Goal: Task Accomplishment & Management: Manage account settings

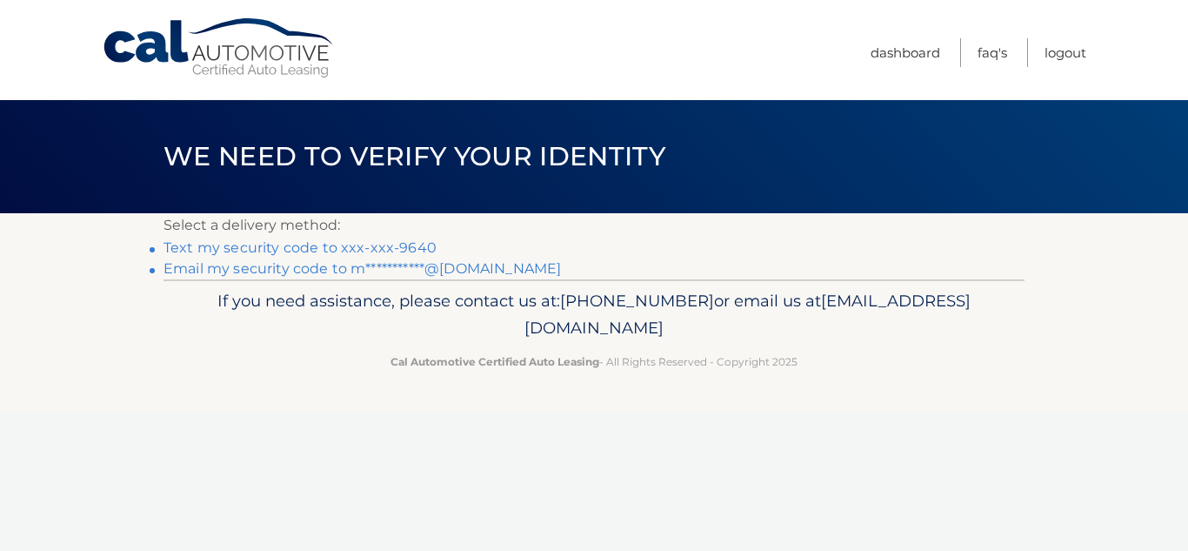
click at [377, 245] on link "Text my security code to xxx-xxx-9640" at bounding box center [300, 247] width 273 height 17
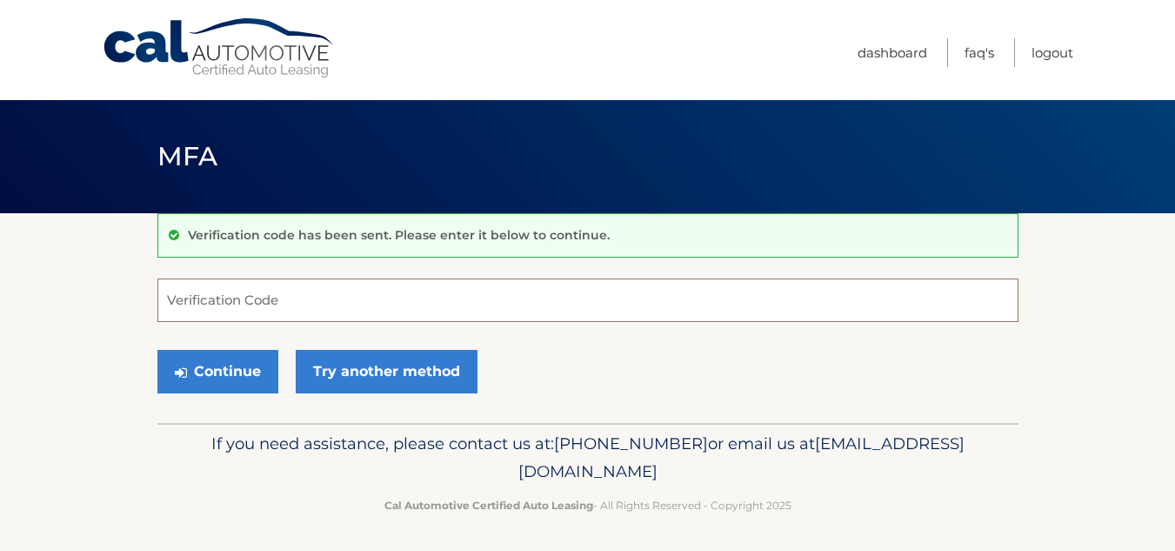
click at [247, 299] on input "Verification Code" at bounding box center [587, 299] width 861 height 43
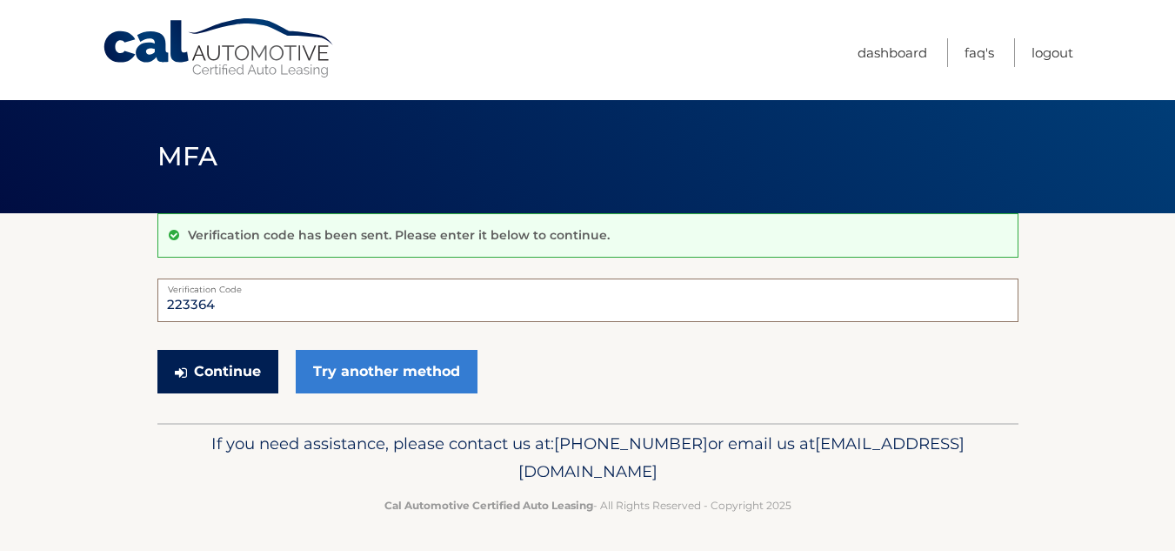
type input "223364"
click at [236, 370] on button "Continue" at bounding box center [217, 371] width 121 height 43
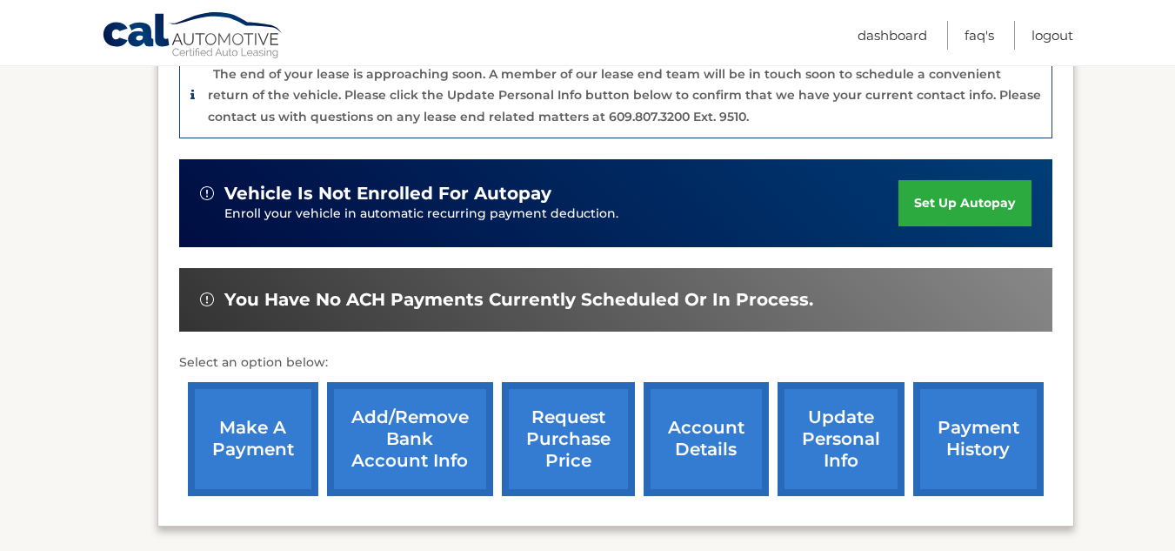
scroll to position [459, 0]
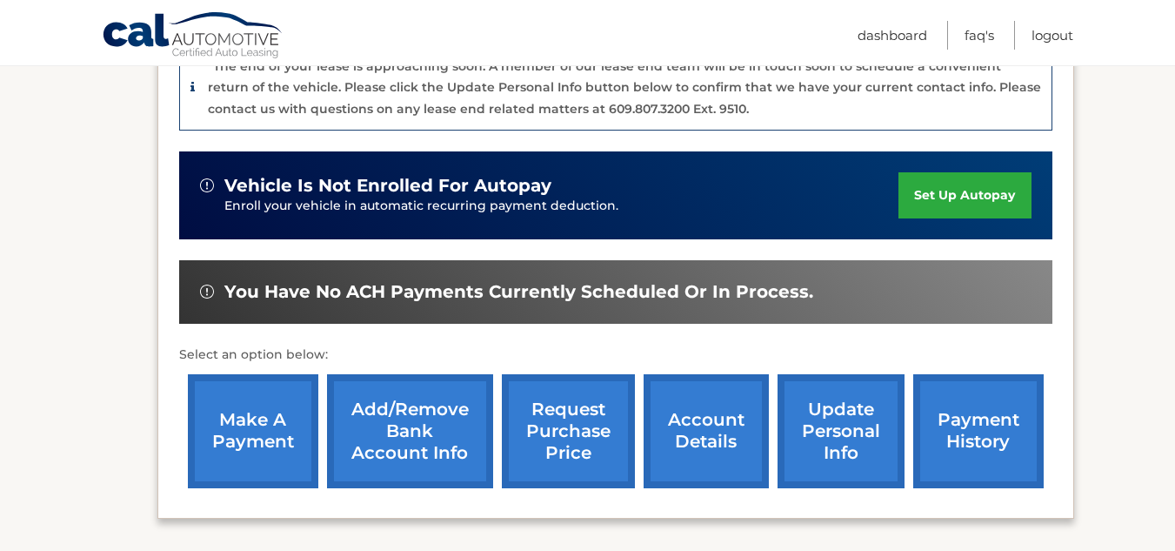
click at [271, 418] on link "make a payment" at bounding box center [253, 431] width 130 height 114
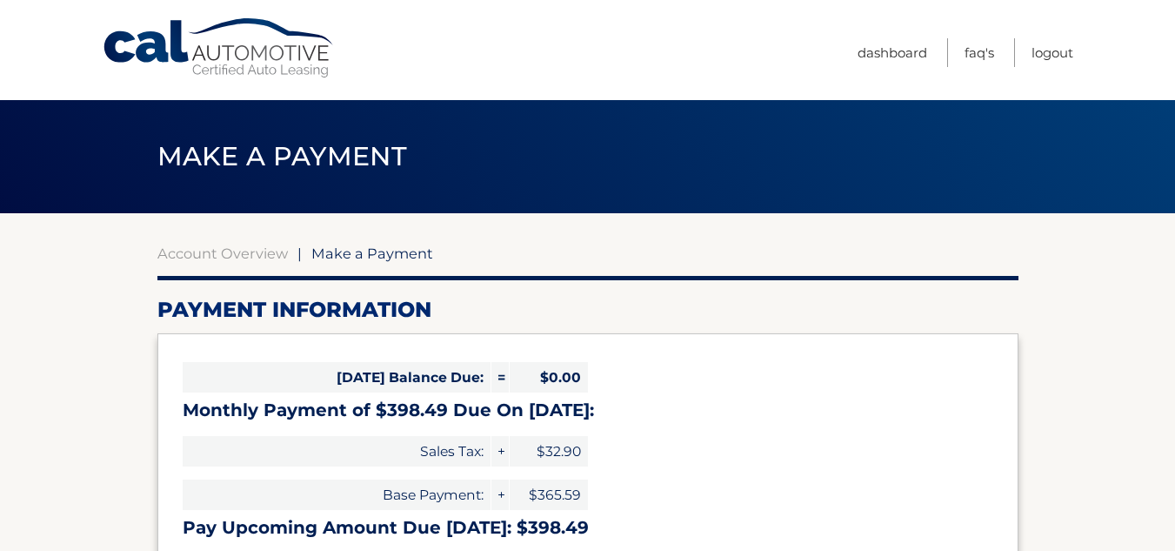
select select "NDljMjFiODEtMGM4Yi00MjUzLTlhMDAtZGJjOGJjZWMzYjY2"
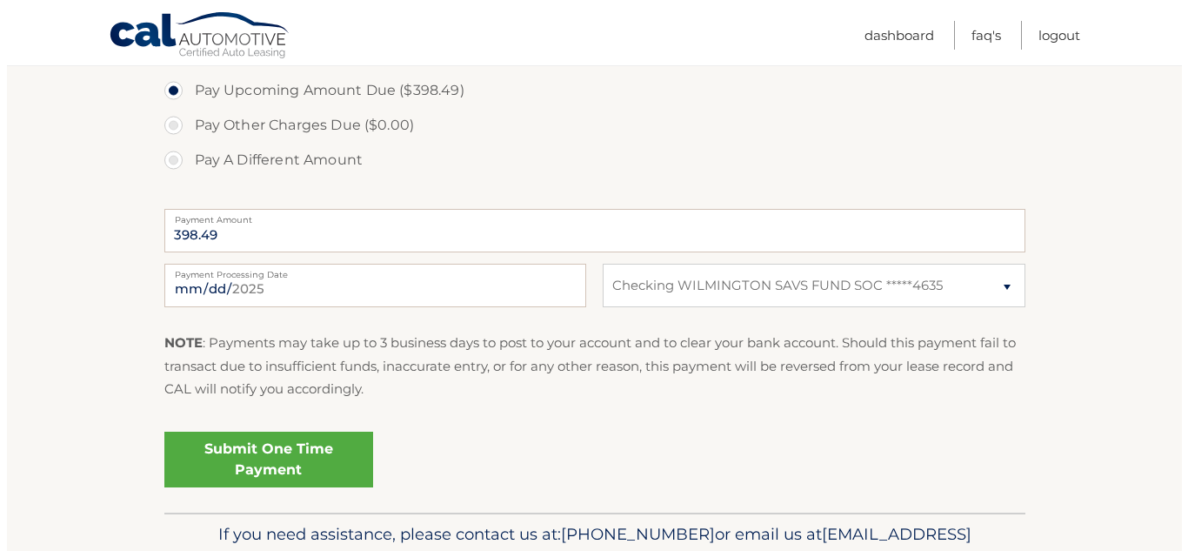
scroll to position [601, 0]
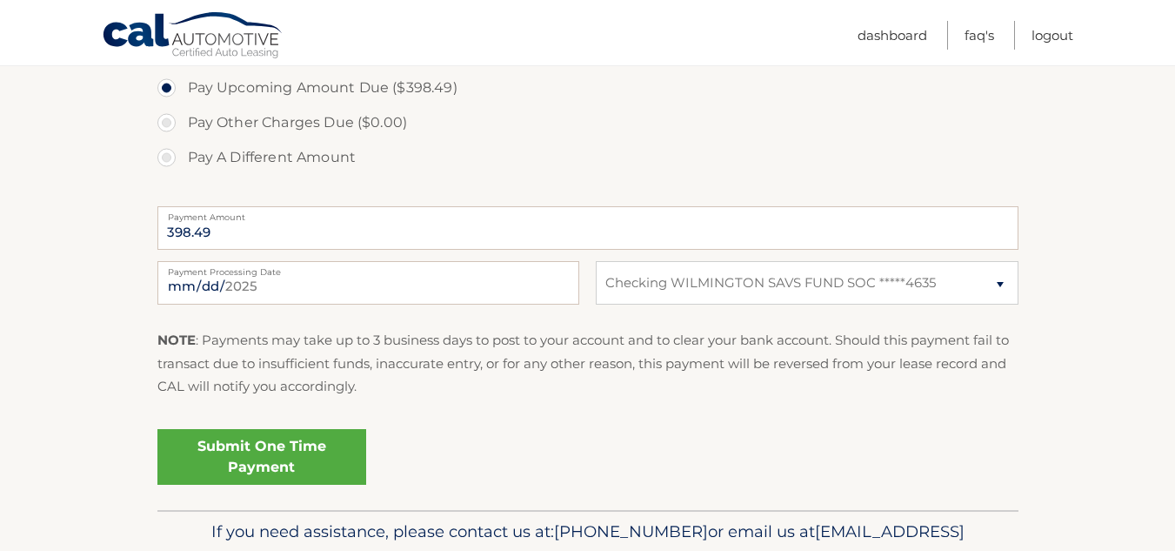
click at [266, 450] on link "Submit One Time Payment" at bounding box center [261, 457] width 209 height 56
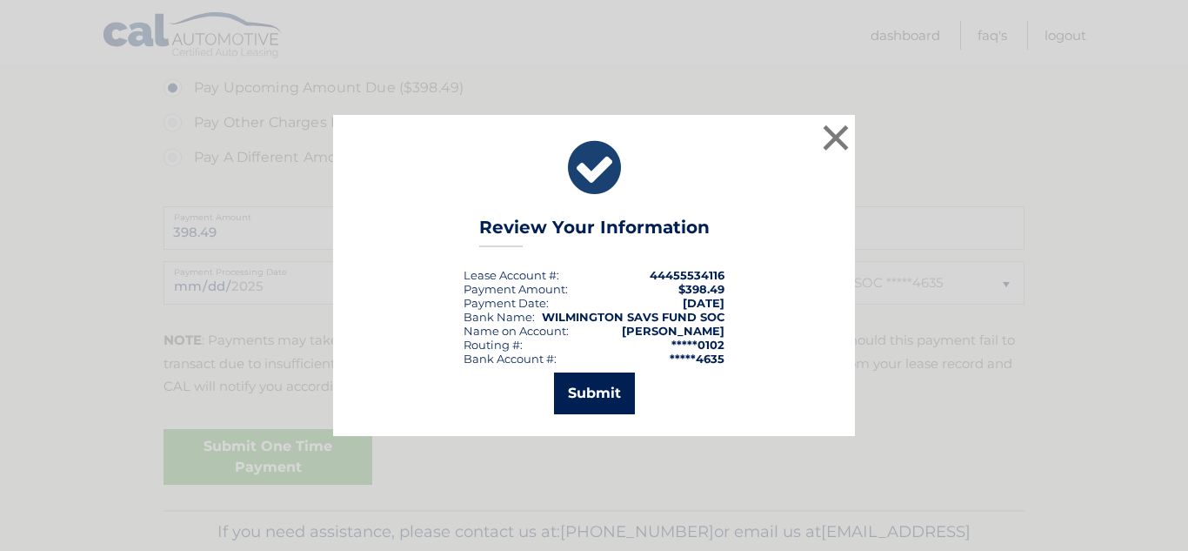
click at [578, 399] on button "Submit" at bounding box center [594, 393] width 81 height 42
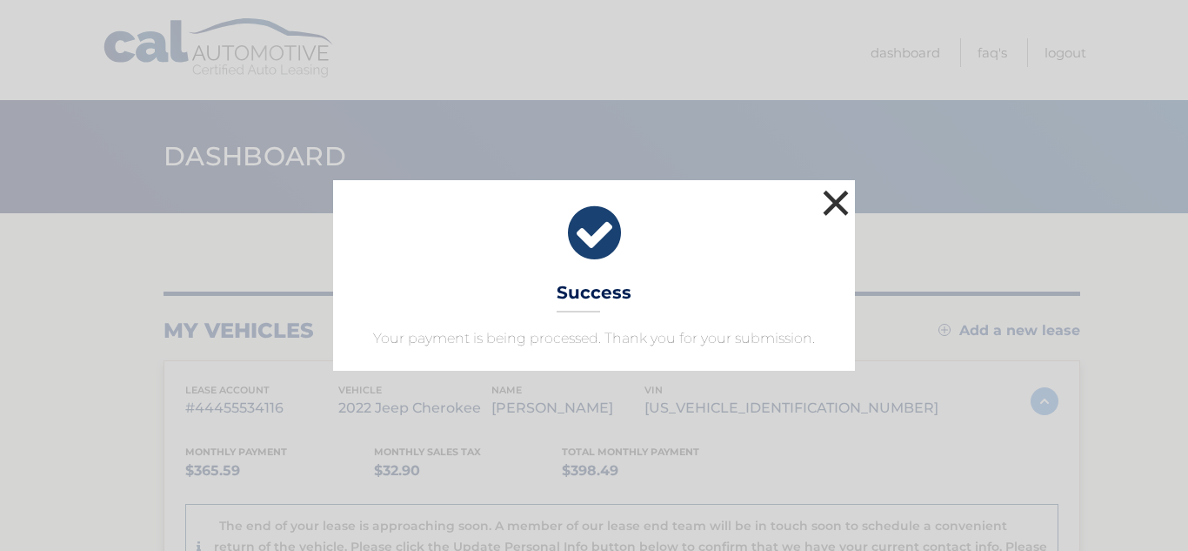
click at [842, 197] on button "×" at bounding box center [836, 202] width 35 height 35
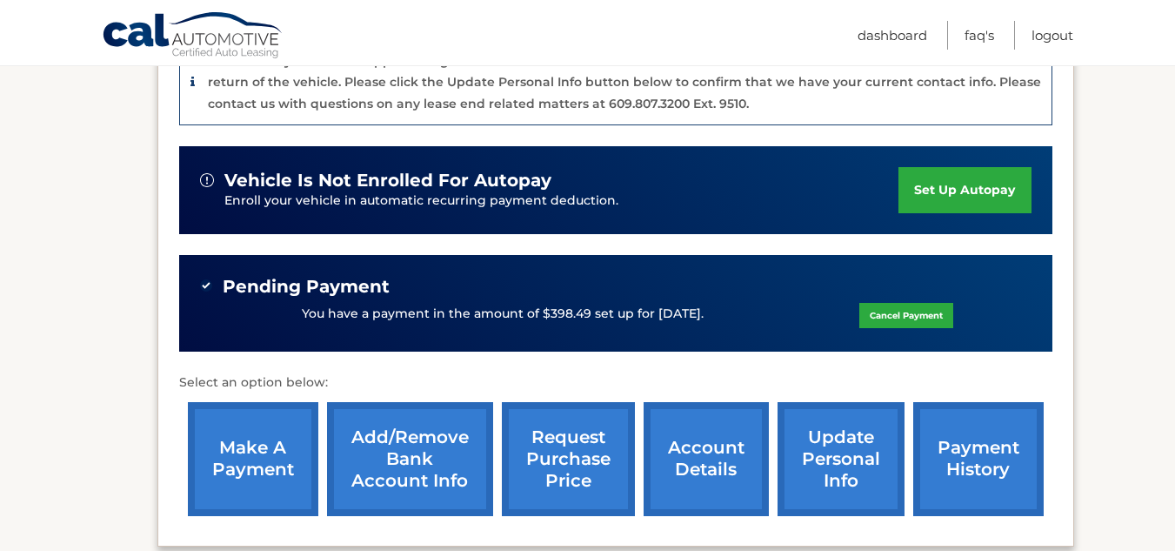
scroll to position [478, 0]
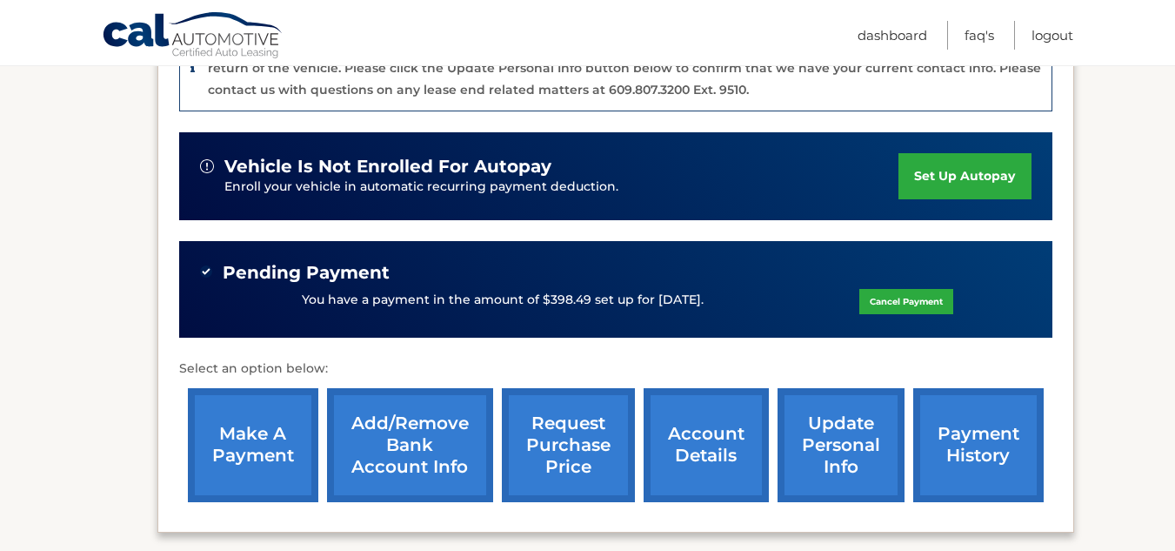
click at [848, 452] on link "update personal info" at bounding box center [841, 445] width 127 height 114
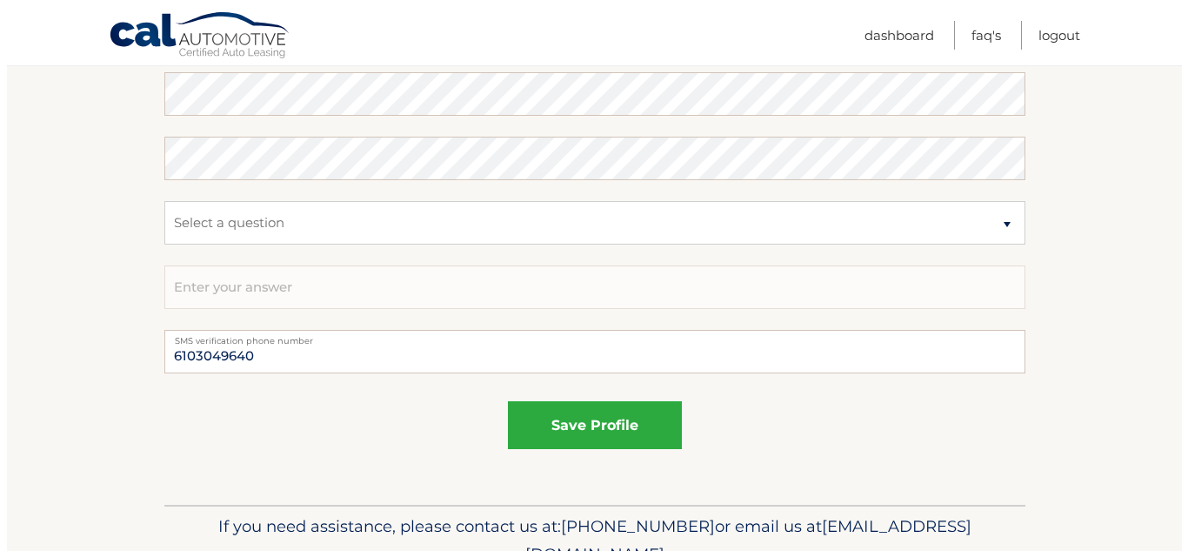
scroll to position [980, 0]
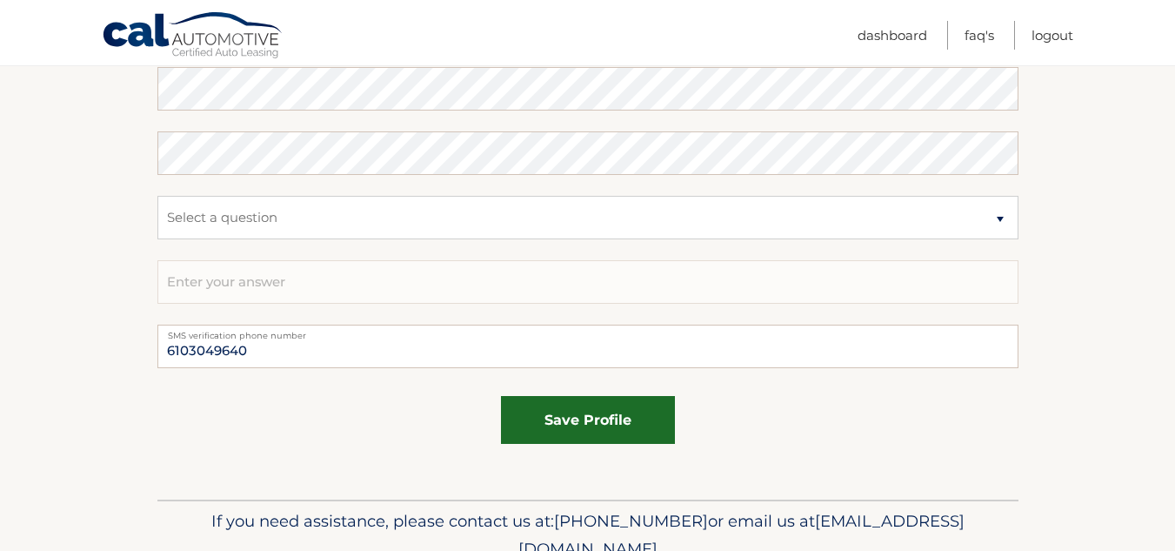
click at [645, 424] on button "save profile" at bounding box center [588, 420] width 174 height 48
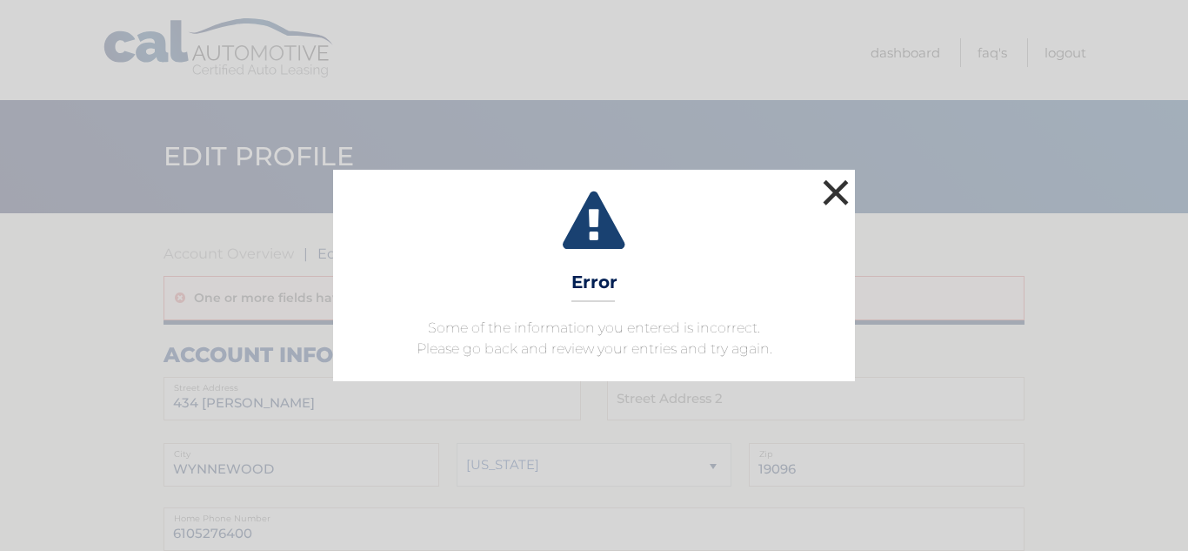
click at [835, 183] on button "×" at bounding box center [836, 192] width 35 height 35
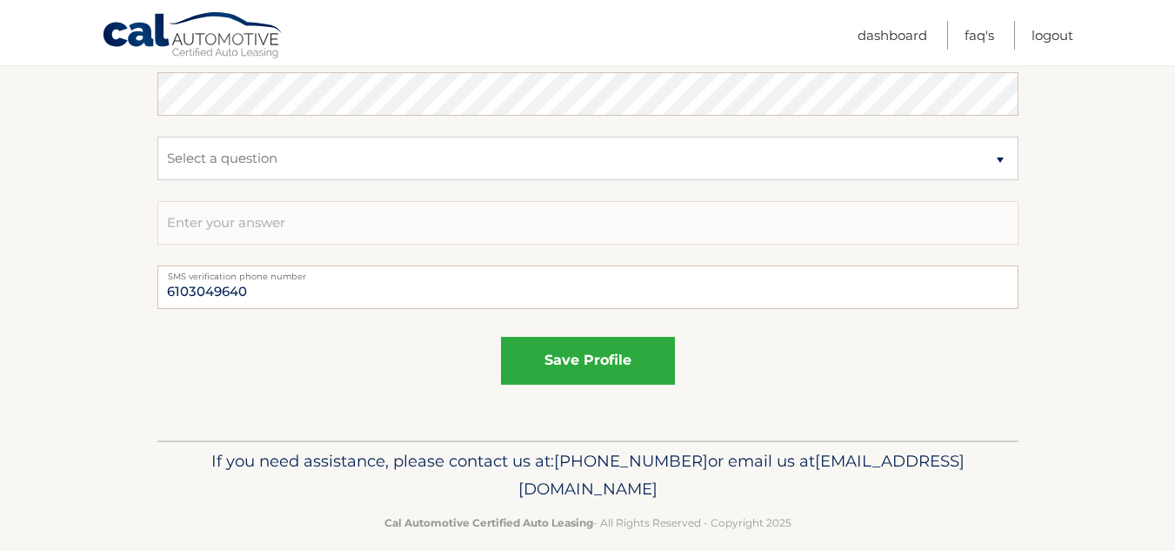
scroll to position [1073, 0]
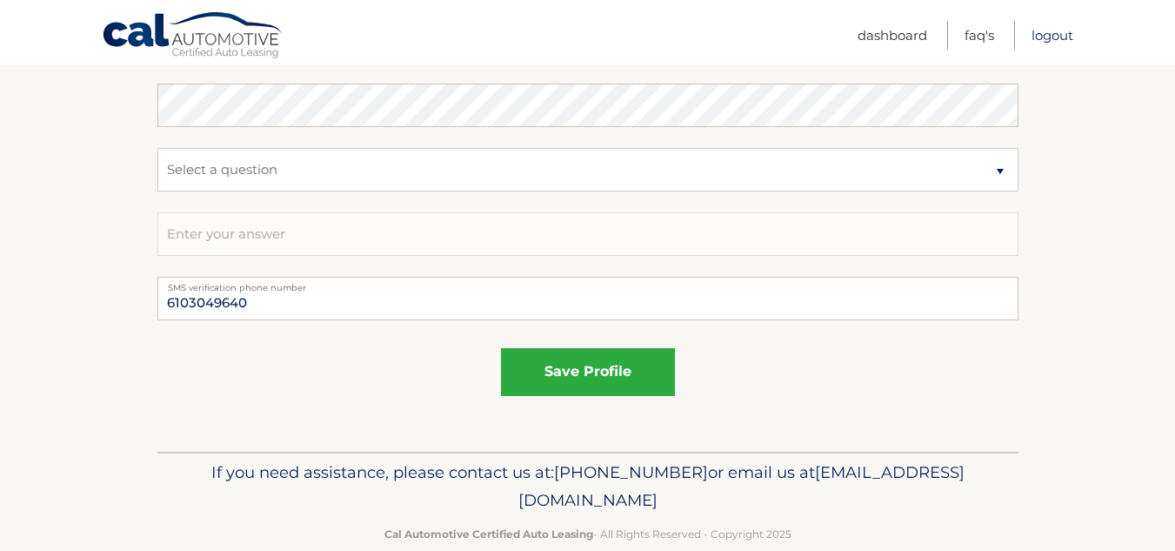
click at [1043, 35] on link "Logout" at bounding box center [1053, 35] width 42 height 29
